Goal: Task Accomplishment & Management: Manage account settings

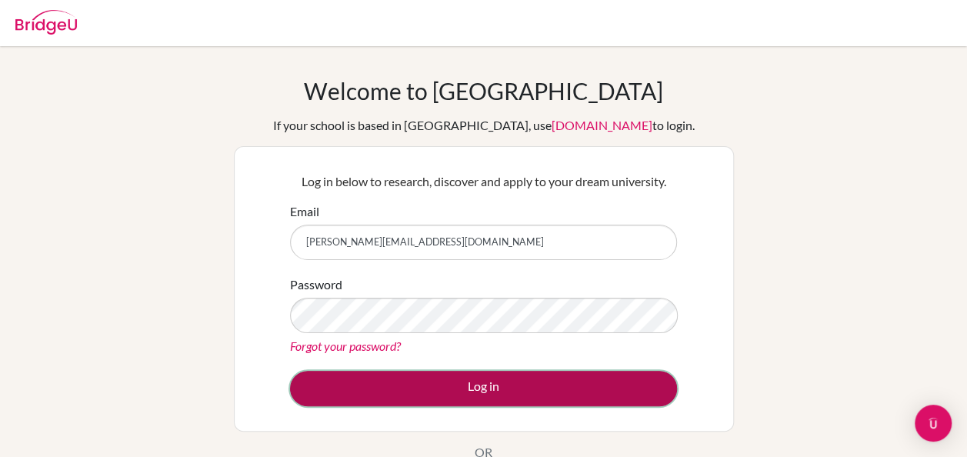
click at [299, 386] on button "Log in" at bounding box center [483, 388] width 387 height 35
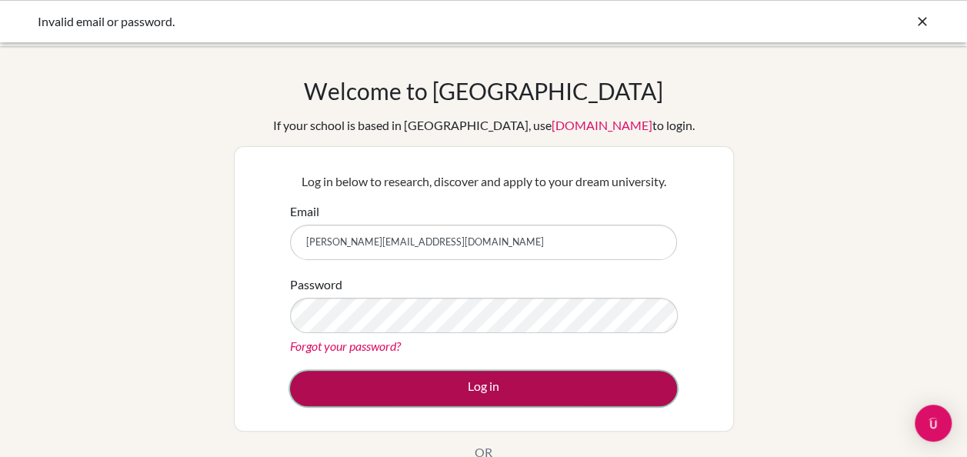
click at [496, 383] on button "Log in" at bounding box center [483, 388] width 387 height 35
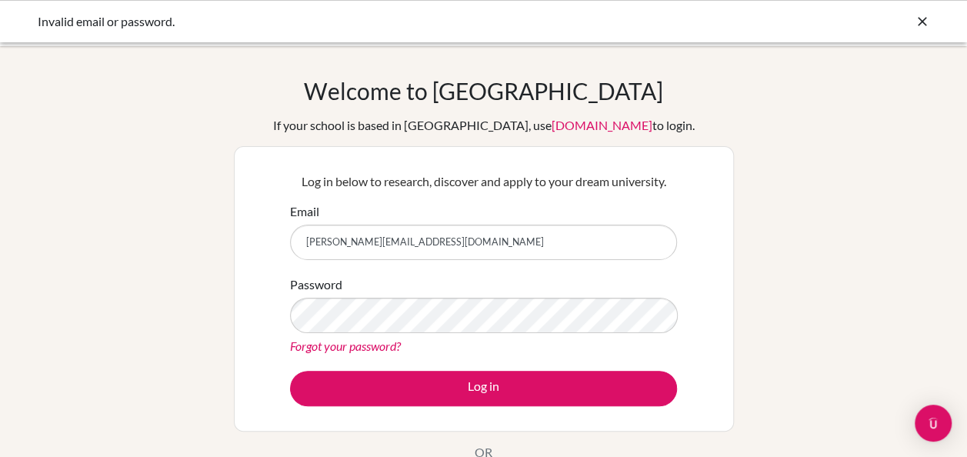
click at [358, 340] on link "Forgot your password?" at bounding box center [345, 346] width 111 height 15
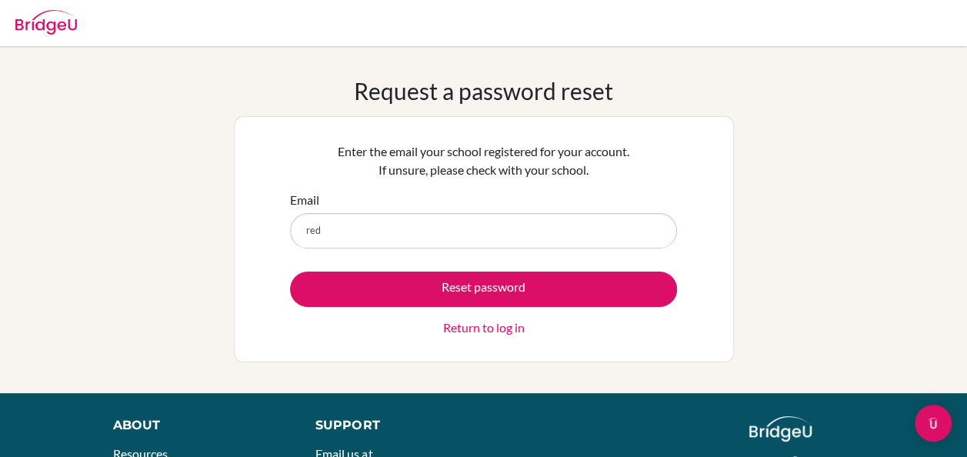
type input "reda.hudhud@mashrek.edu.jo"
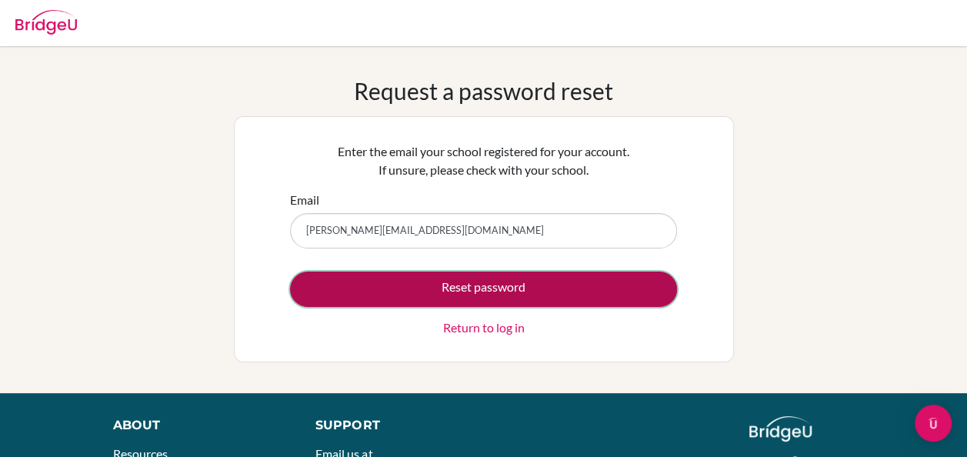
click at [405, 289] on button "Reset password" at bounding box center [483, 289] width 387 height 35
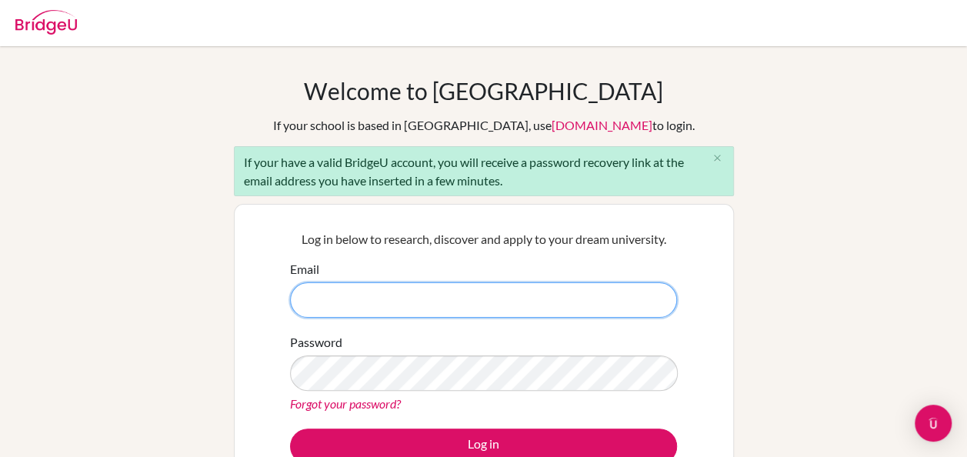
type input "reda.hudhud@mashrek.edu.jo"
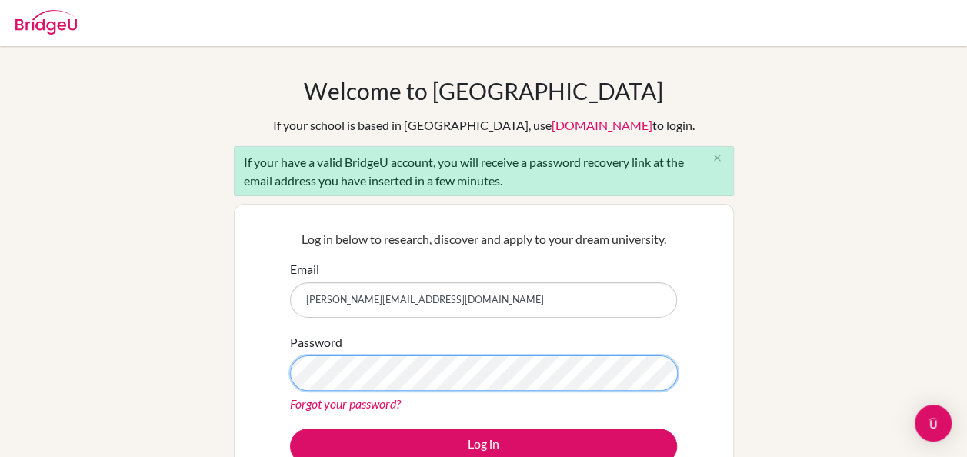
click at [225, 351] on div "Welcome to BridgeU If your school is based in China, use app.bridge-u.com.cn to…" at bounding box center [483, 357] width 967 height 561
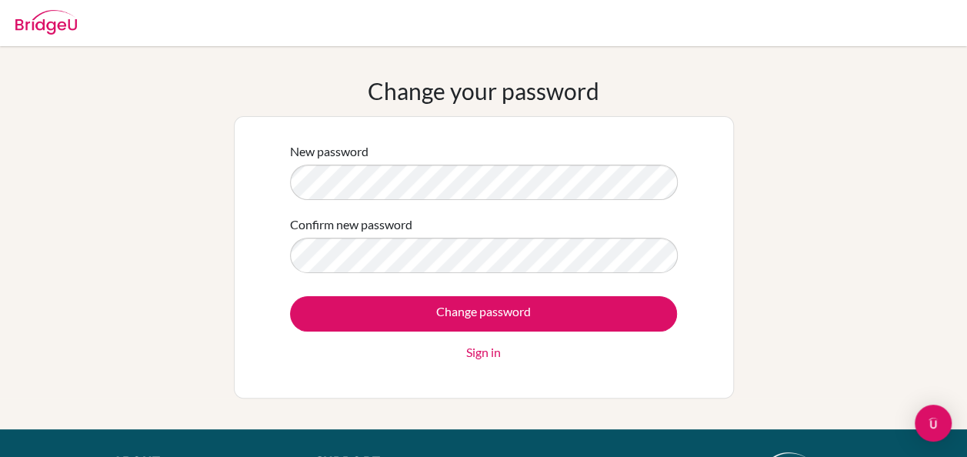
click at [268, 186] on div "New password Confirm new password Change password Sign in" at bounding box center [484, 257] width 500 height 282
click at [755, 269] on div "Change your password New password Confirm new password Change password Sign in" at bounding box center [483, 238] width 967 height 322
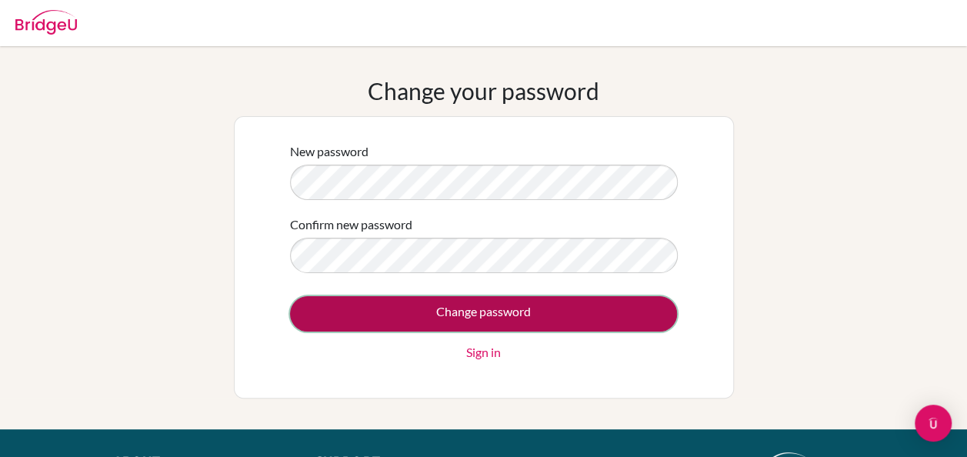
click at [582, 309] on input "Change password" at bounding box center [483, 313] width 387 height 35
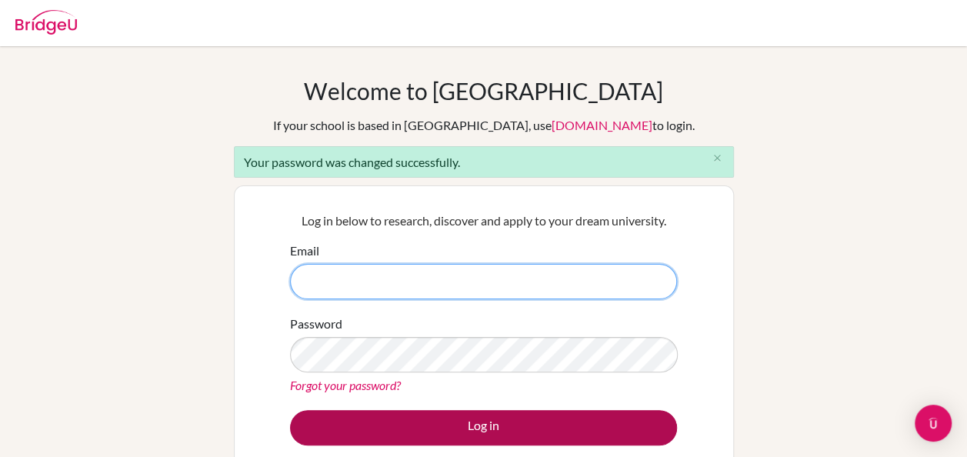
type input "[PERSON_NAME][EMAIL_ADDRESS][DOMAIN_NAME]"
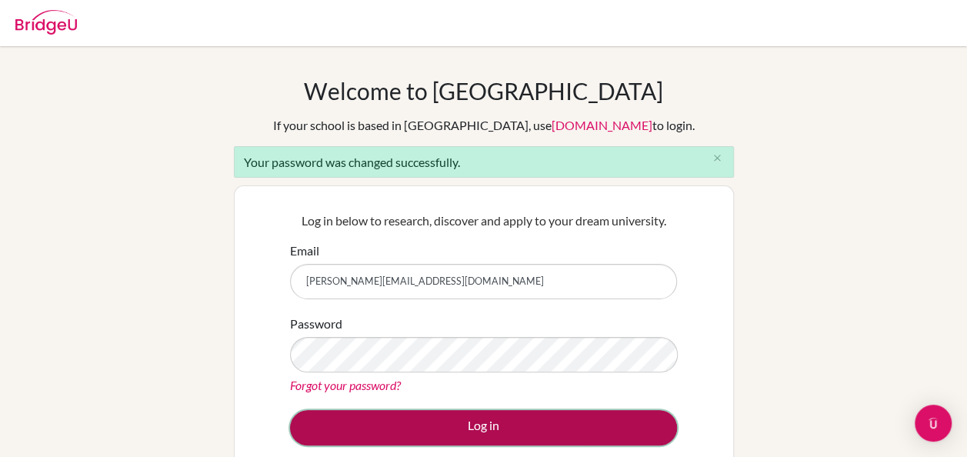
click at [471, 423] on button "Log in" at bounding box center [483, 427] width 387 height 35
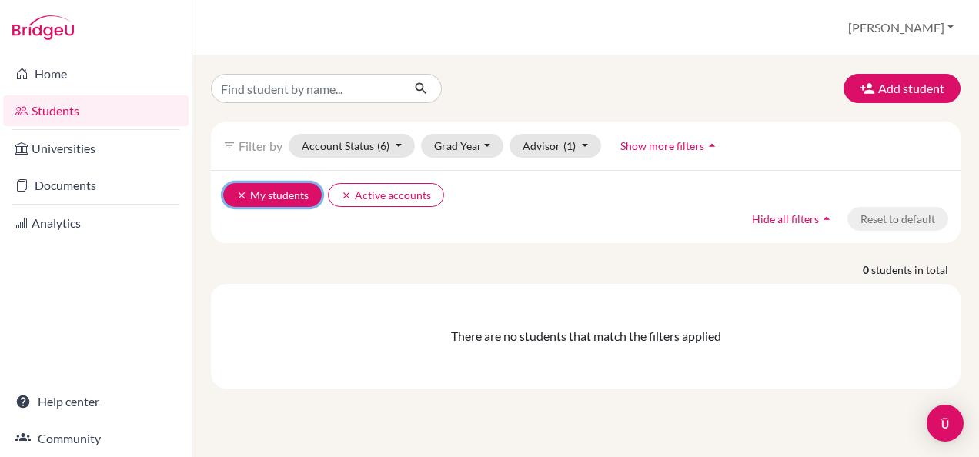
click at [242, 199] on icon "clear" at bounding box center [241, 195] width 11 height 11
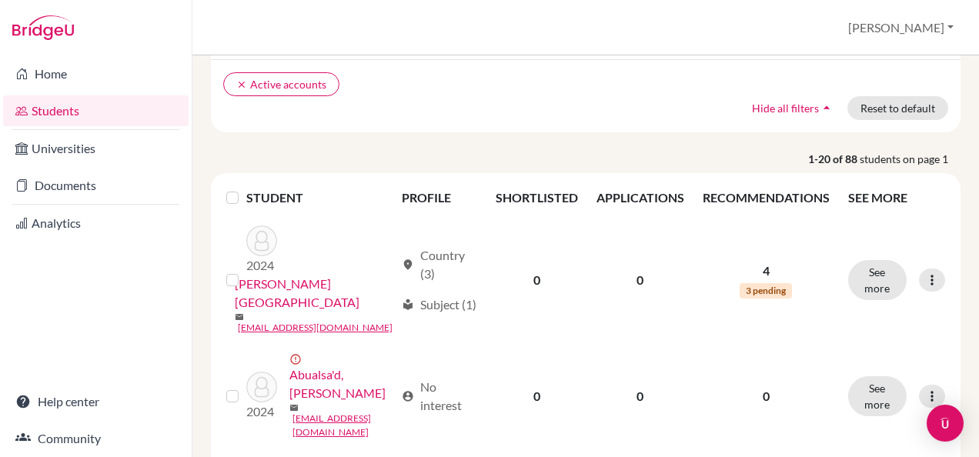
scroll to position [111, 0]
click at [33, 97] on link "Students" at bounding box center [95, 110] width 185 height 31
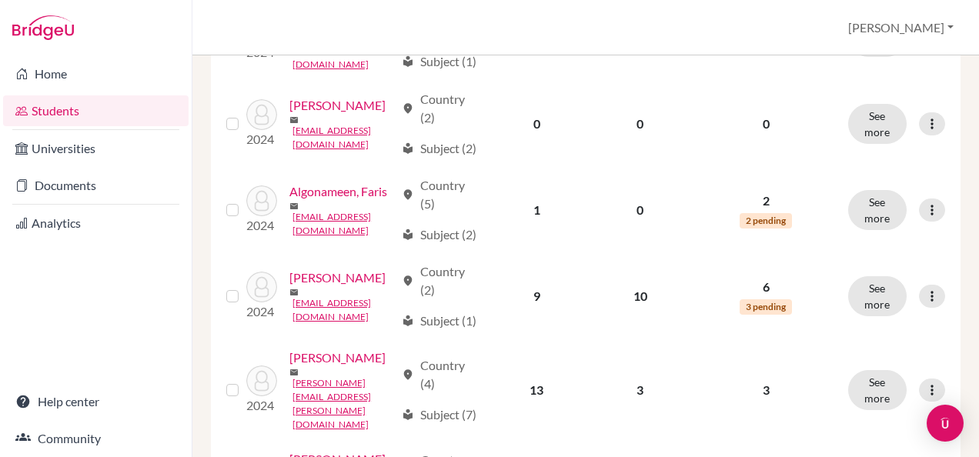
scroll to position [2045, 0]
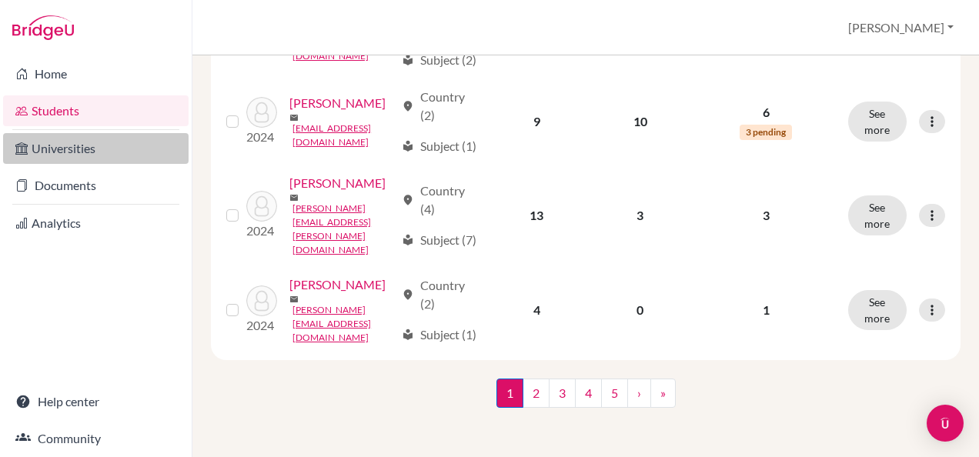
click at [92, 159] on link "Universities" at bounding box center [95, 148] width 185 height 31
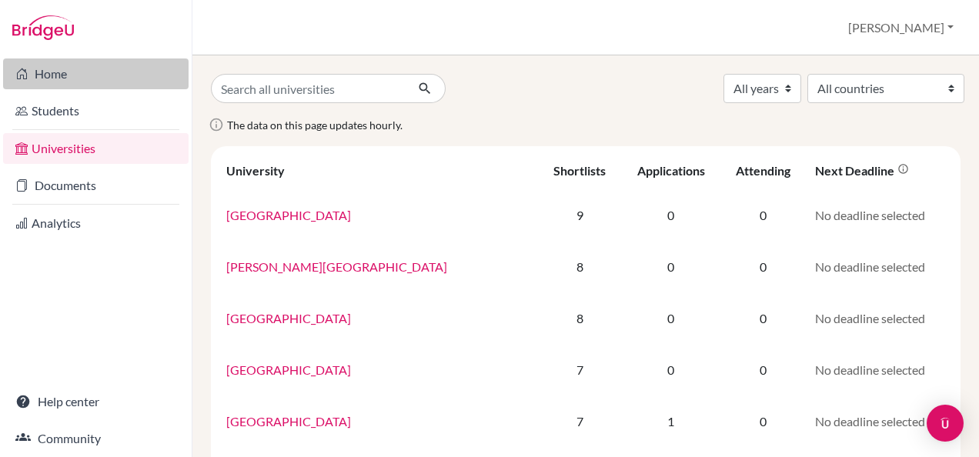
click at [102, 72] on link "Home" at bounding box center [95, 73] width 185 height 31
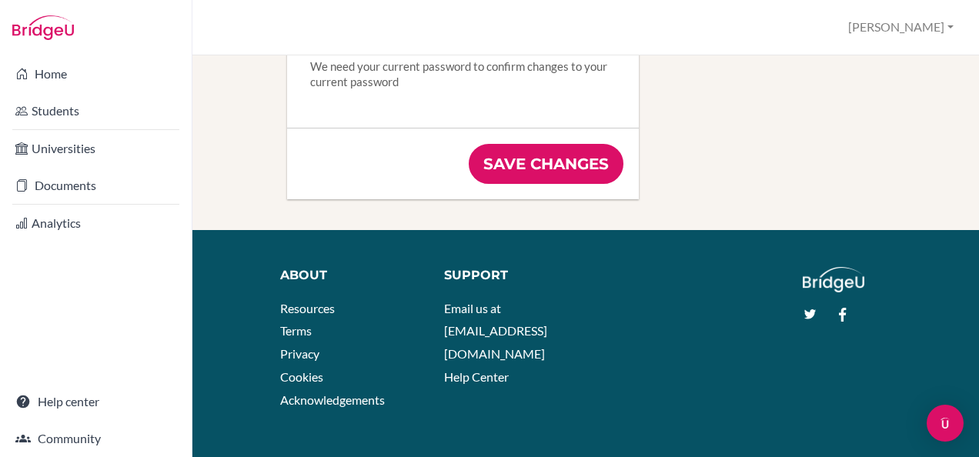
scroll to position [1093, 0]
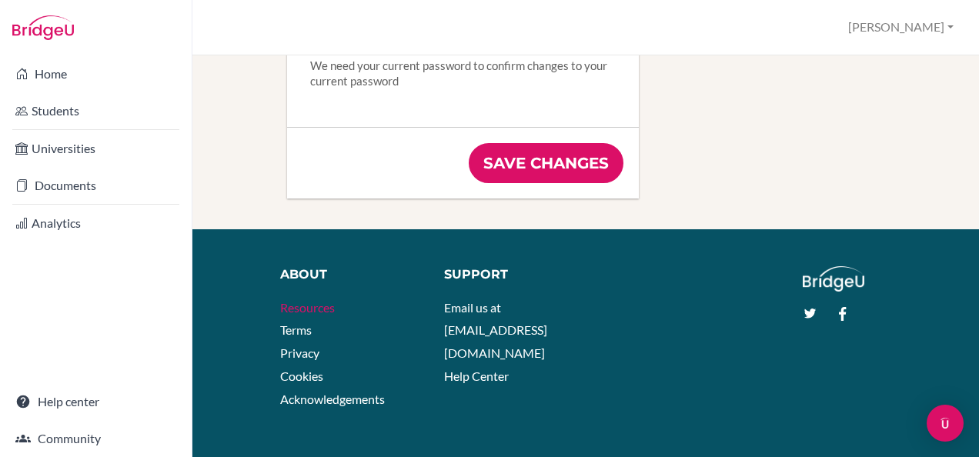
click at [300, 309] on link "Resources" at bounding box center [307, 307] width 55 height 15
